Goal: Task Accomplishment & Management: Use online tool/utility

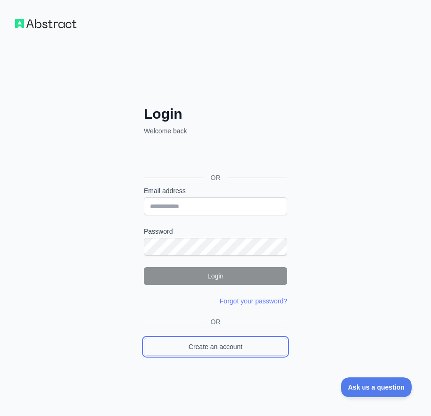
click at [253, 342] on link "Create an account" at bounding box center [215, 347] width 143 height 18
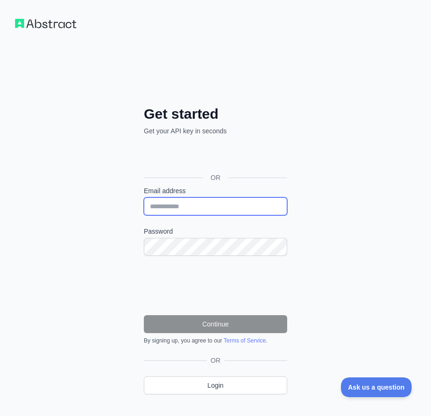
click at [208, 206] on input "Email address" at bounding box center [215, 206] width 143 height 18
paste input "**********"
type input "**********"
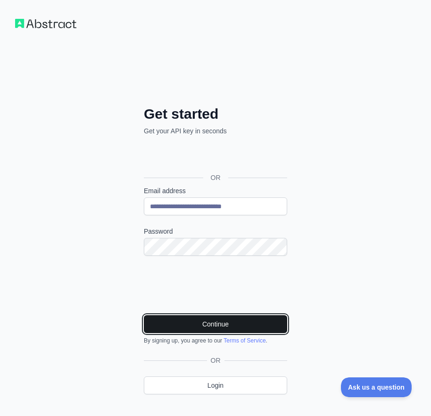
click at [219, 327] on button "Continue" at bounding box center [215, 324] width 143 height 18
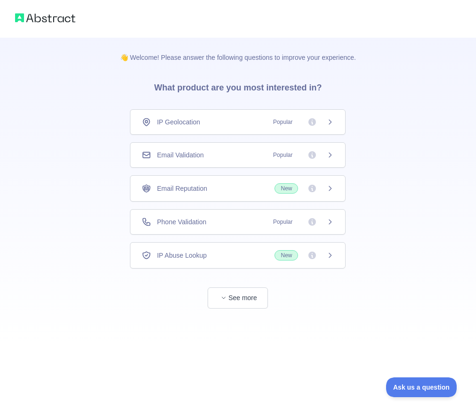
click at [196, 155] on span "Email Validation" at bounding box center [180, 154] width 47 height 9
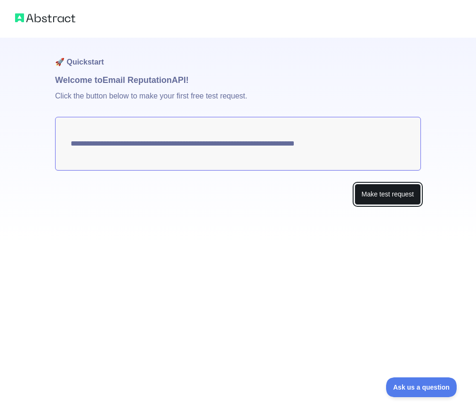
click at [374, 191] on button "Make test request" at bounding box center [388, 194] width 66 height 21
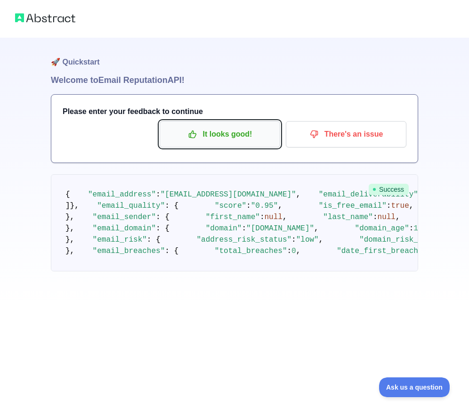
click at [225, 136] on p "It looks good!" at bounding box center [220, 134] width 106 height 16
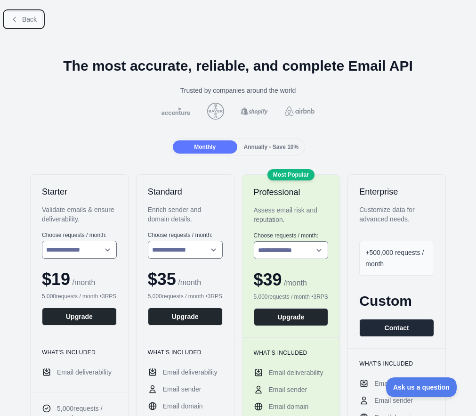
click at [23, 16] on span "Back" at bounding box center [29, 20] width 15 height 8
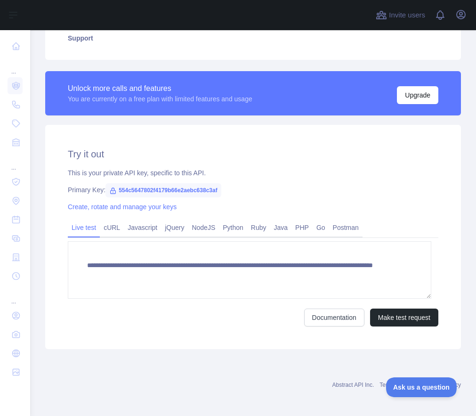
scroll to position [231, 0]
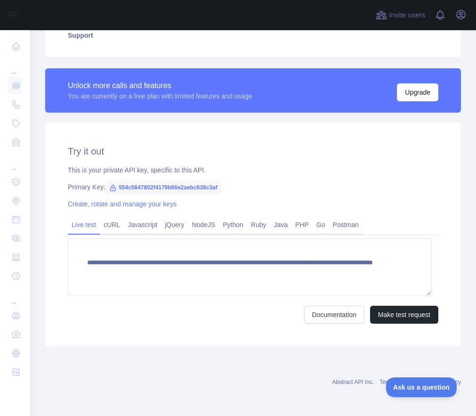
click at [180, 186] on span "554c5647802f4179b66e2aebc638c3af" at bounding box center [164, 187] width 116 height 14
copy span "554c5647802f4179b66e2aebc638c3af"
